Goal: Task Accomplishment & Management: Manage account settings

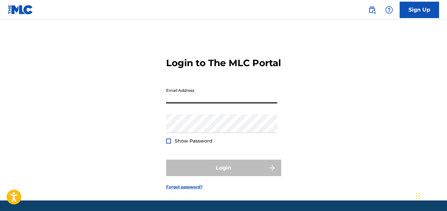
click at [195, 103] on input "Email Address" at bounding box center [221, 94] width 111 height 19
type input "[EMAIL_ADDRESS][DOMAIN_NAME]"
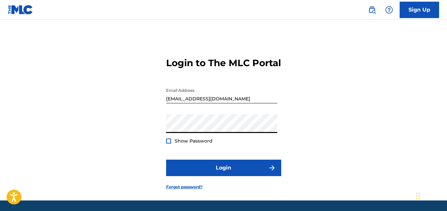
click at [166, 144] on div at bounding box center [168, 141] width 5 height 5
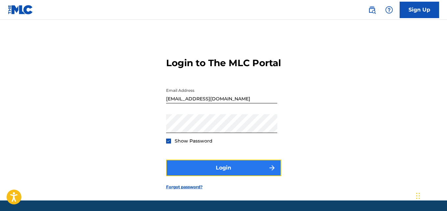
click at [239, 176] on button "Login" at bounding box center [223, 168] width 115 height 16
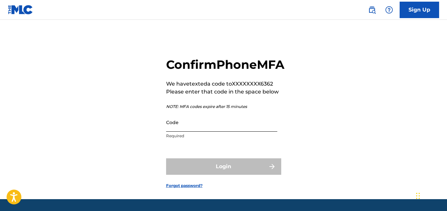
click at [173, 132] on input "Code" at bounding box center [221, 122] width 111 height 19
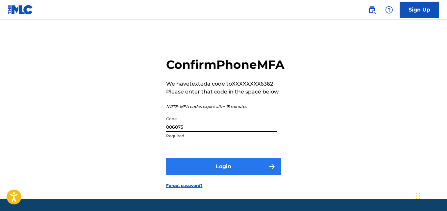
type input "006075"
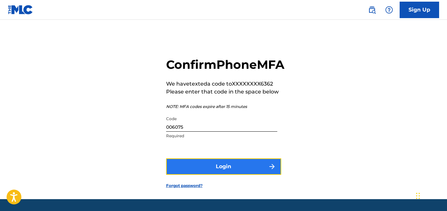
click at [222, 175] on button "Login" at bounding box center [223, 166] width 115 height 16
